Goal: Task Accomplishment & Management: Manage account settings

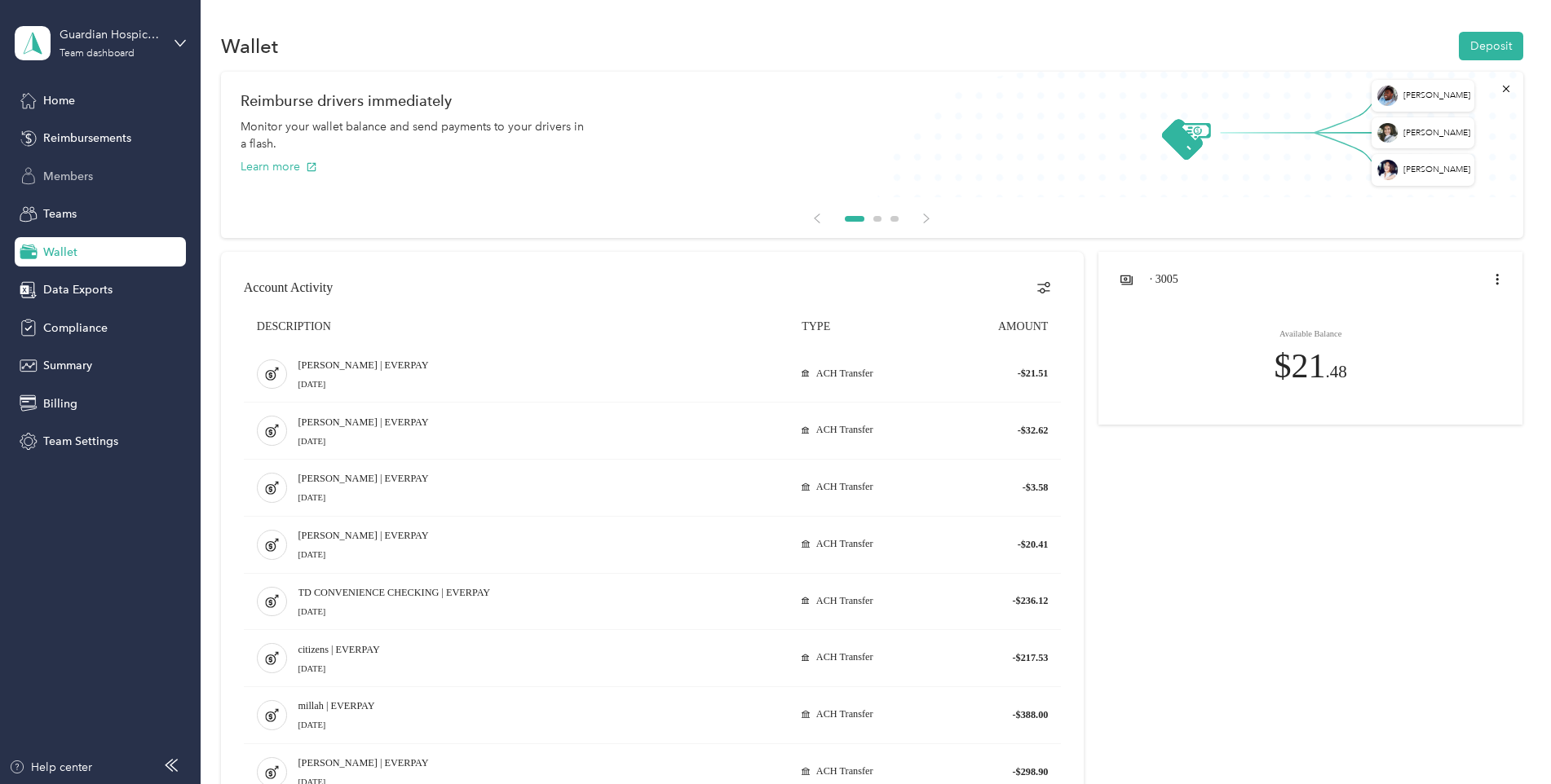
click at [72, 179] on span "Members" at bounding box center [67, 177] width 50 height 17
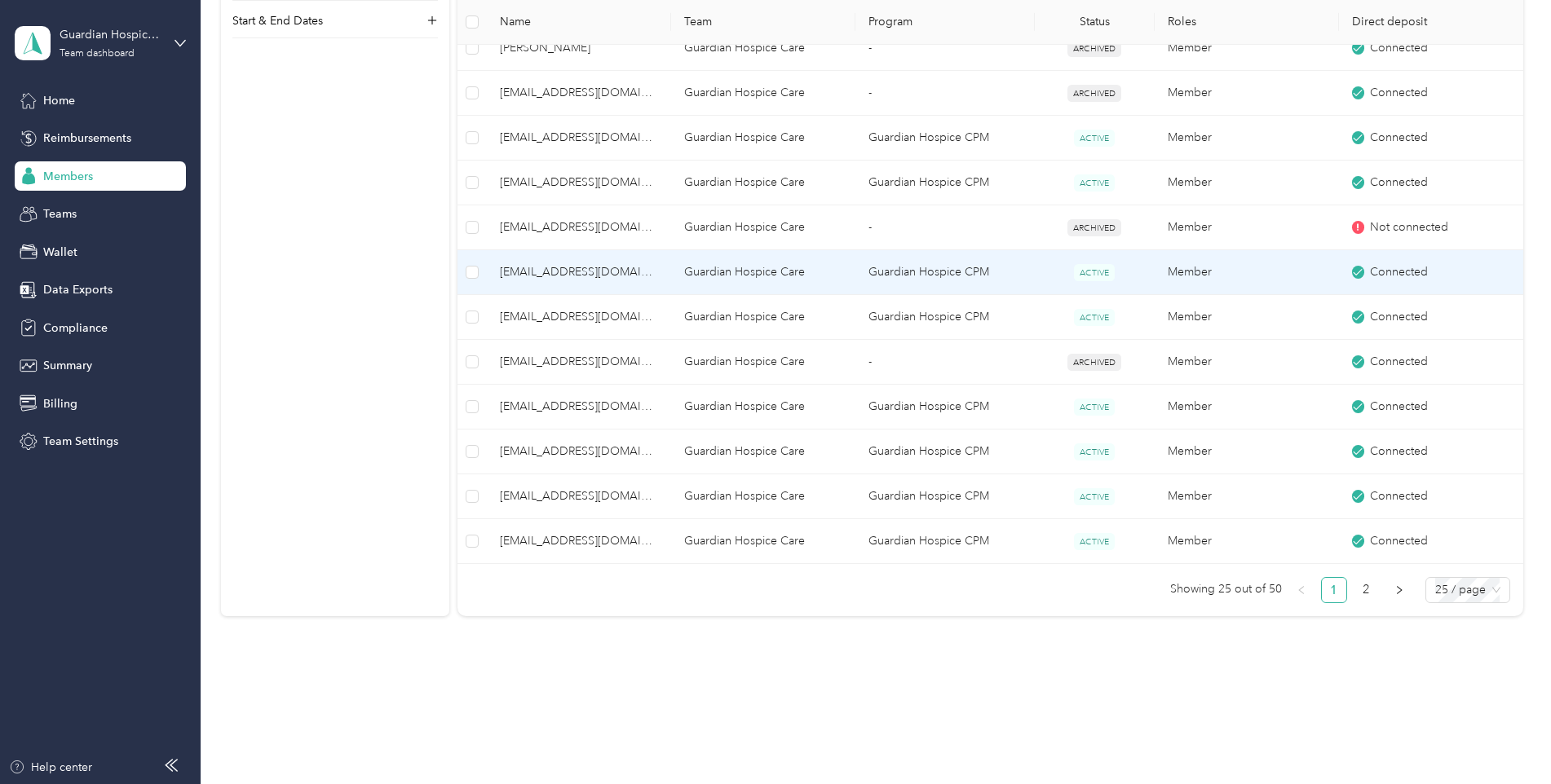
scroll to position [1007, 0]
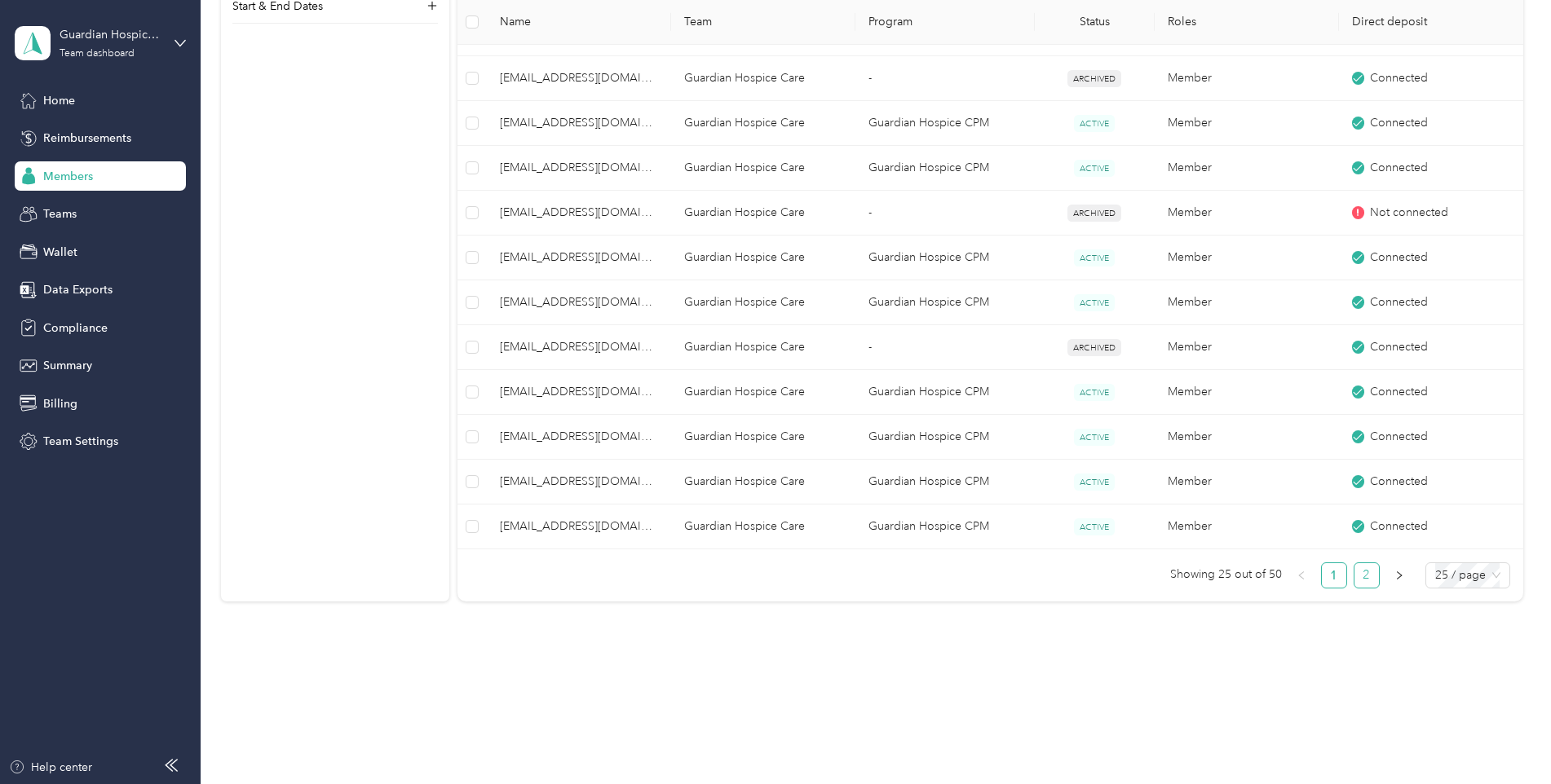
click at [1360, 570] on link "2" at bounding box center [1366, 576] width 24 height 24
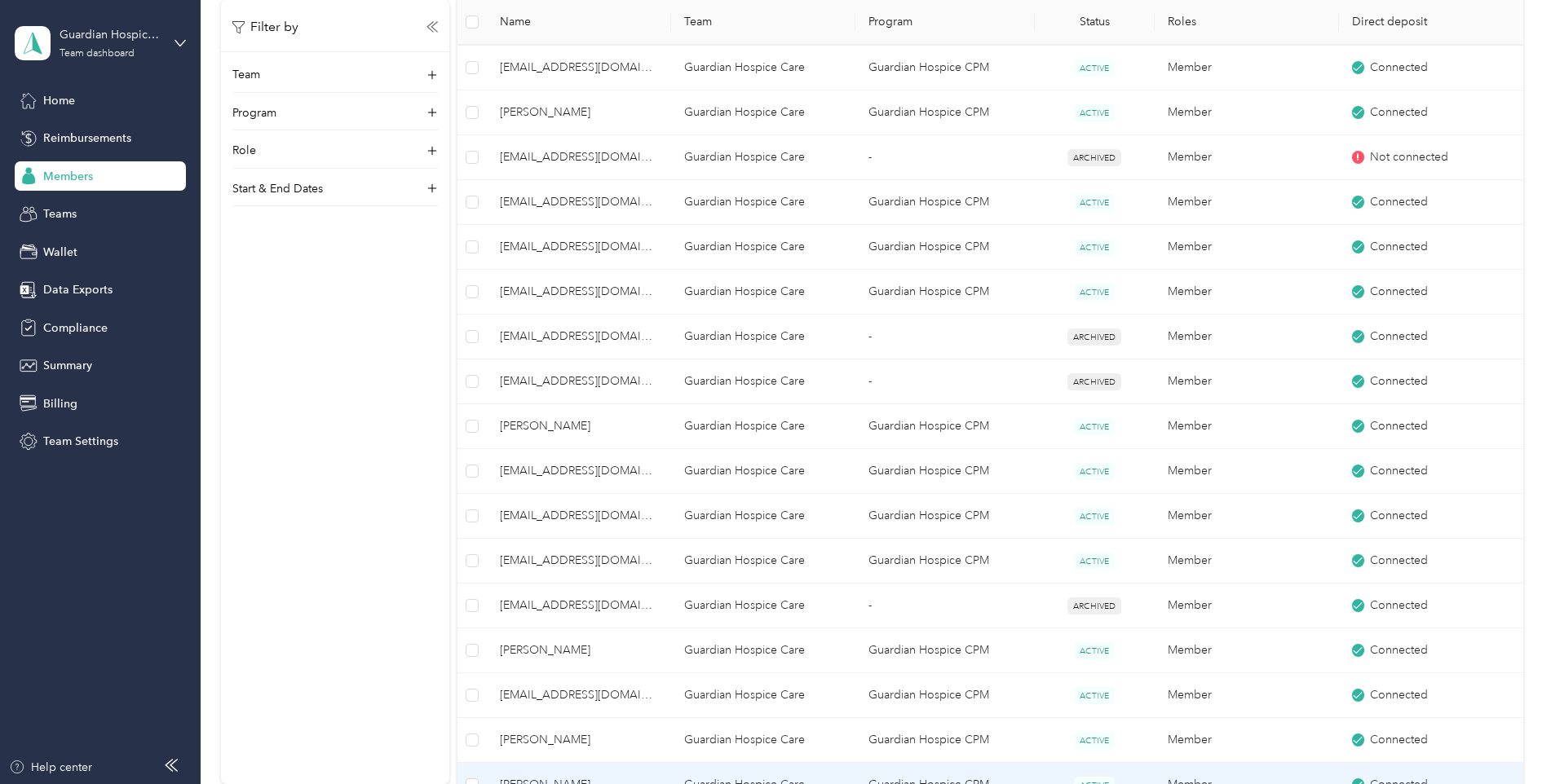
scroll to position [436, 0]
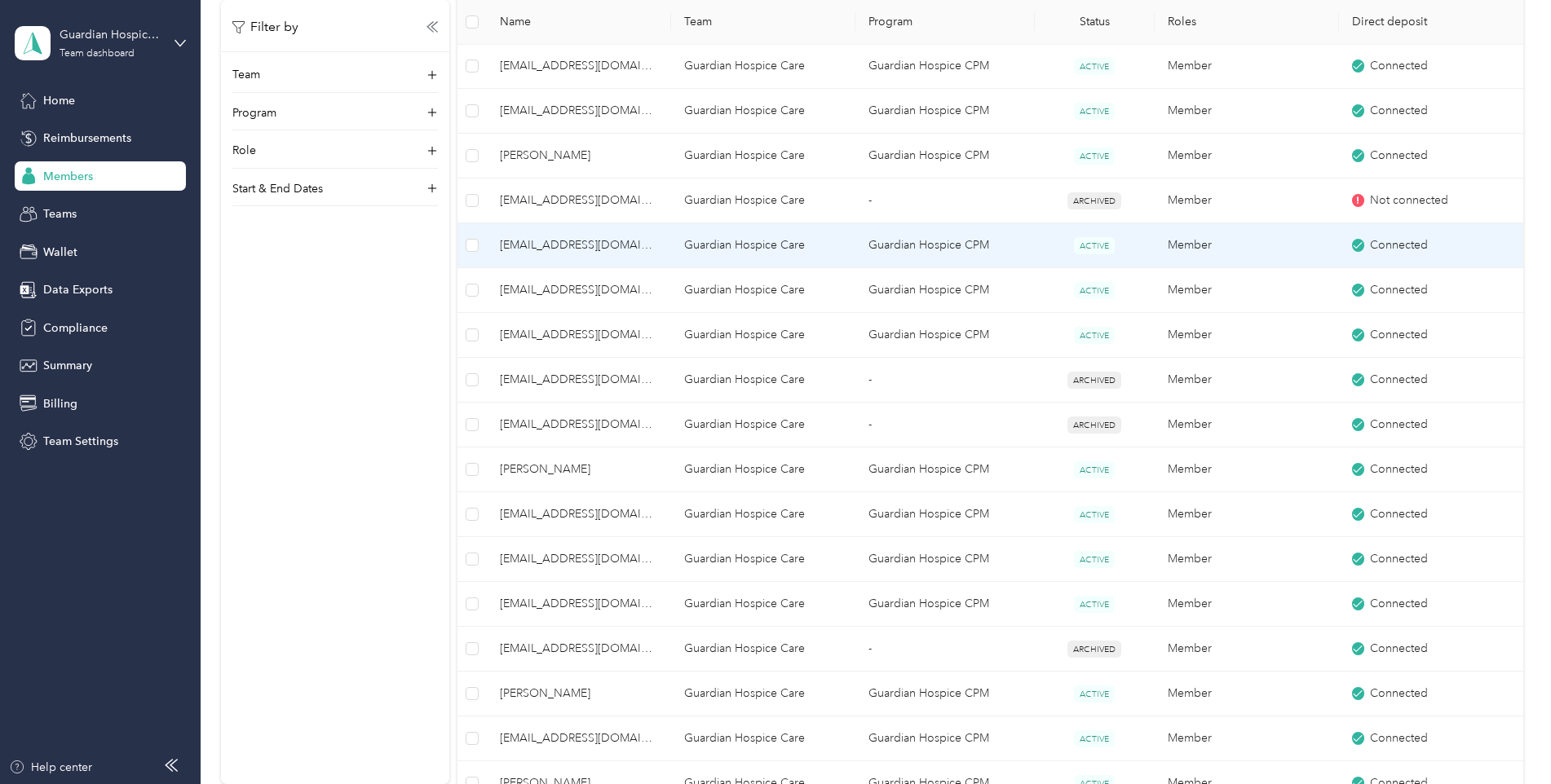
click at [587, 246] on span "[EMAIL_ADDRESS][DOMAIN_NAME]" at bounding box center [579, 245] width 158 height 18
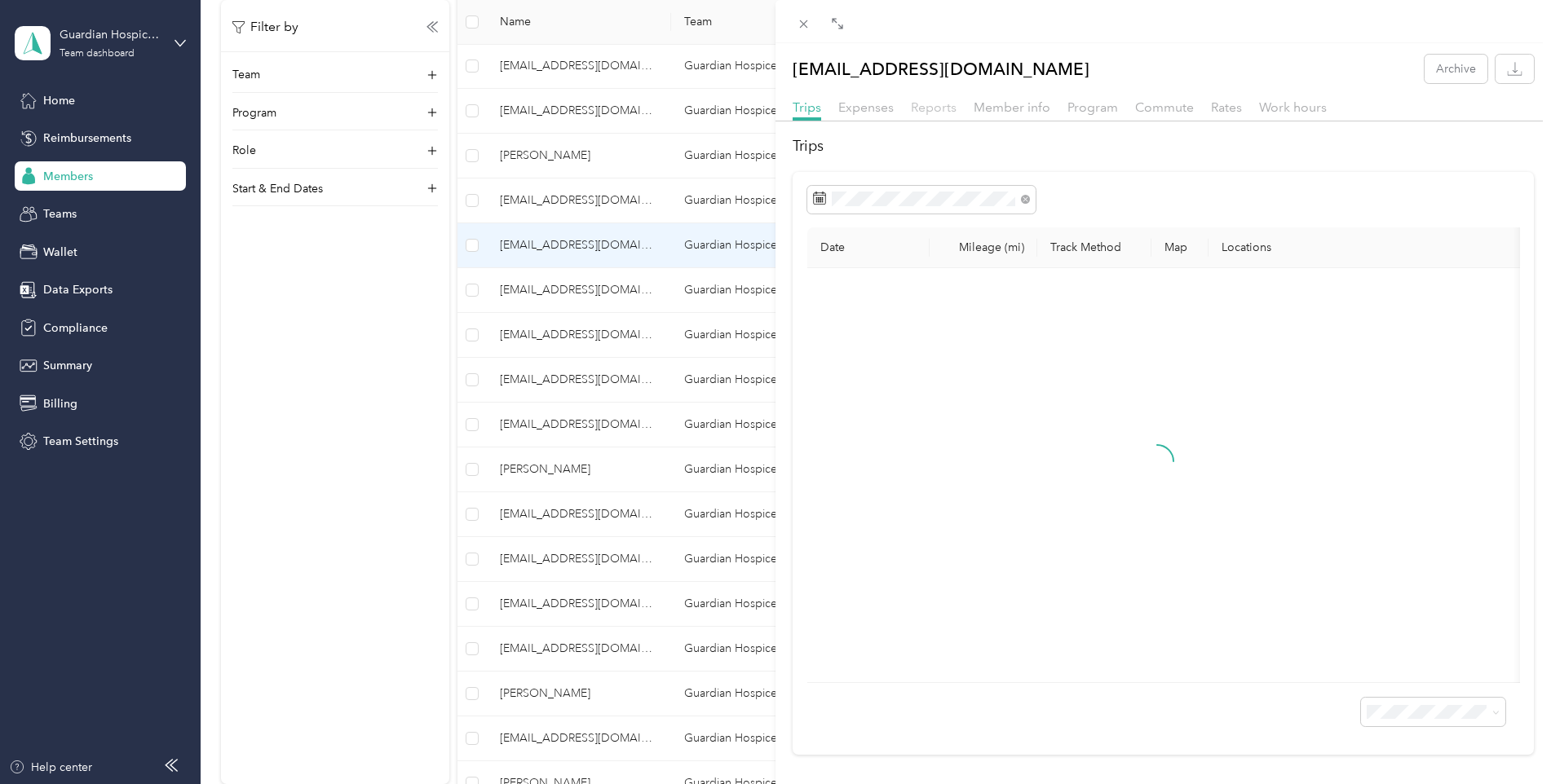
click at [926, 109] on span "Reports" at bounding box center [933, 107] width 46 height 16
